Goal: Task Accomplishment & Management: Manage account settings

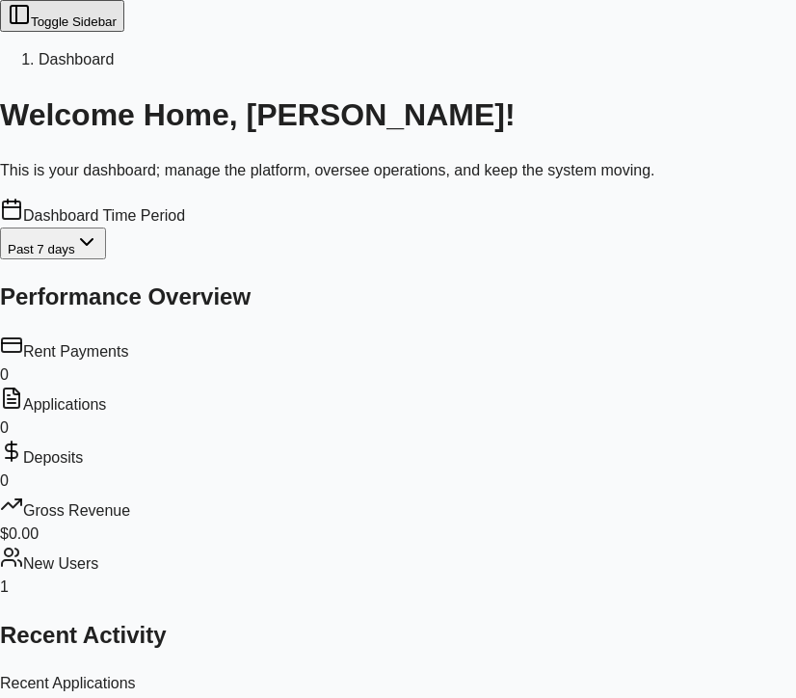
click at [39, 32] on button "Toggle Sidebar" at bounding box center [62, 16] width 124 height 32
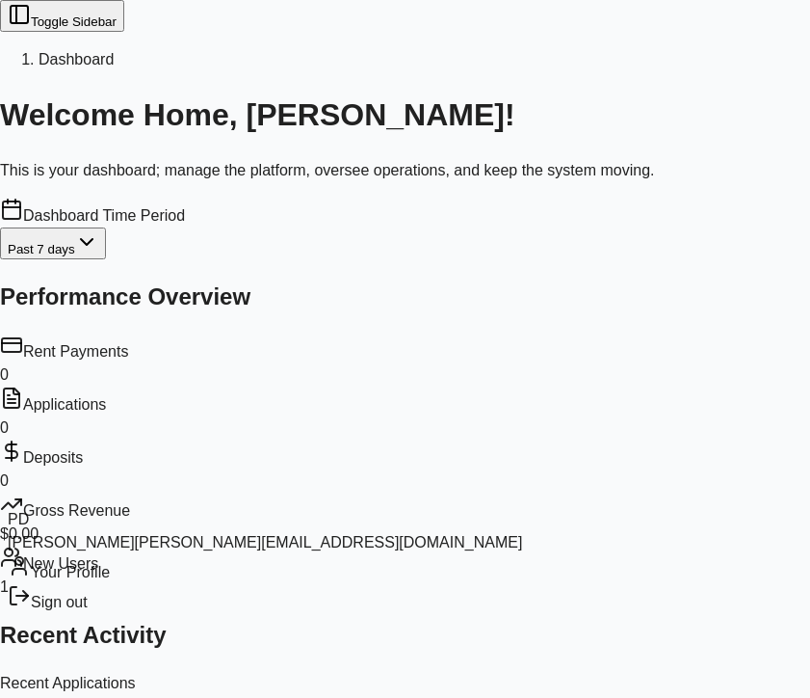
click at [112, 614] on div "Sign out" at bounding box center [265, 599] width 515 height 30
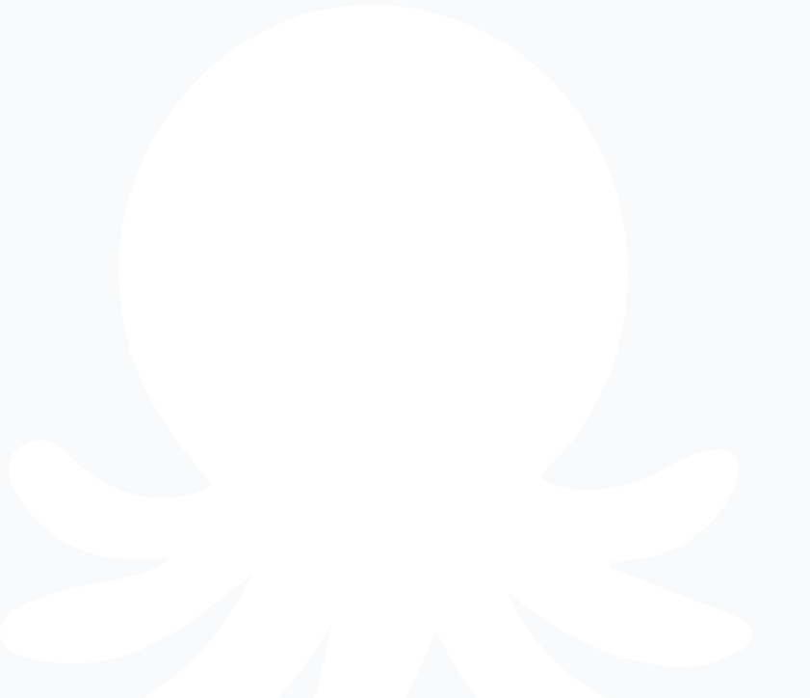
type input "**********"
